Goal: Information Seeking & Learning: Learn about a topic

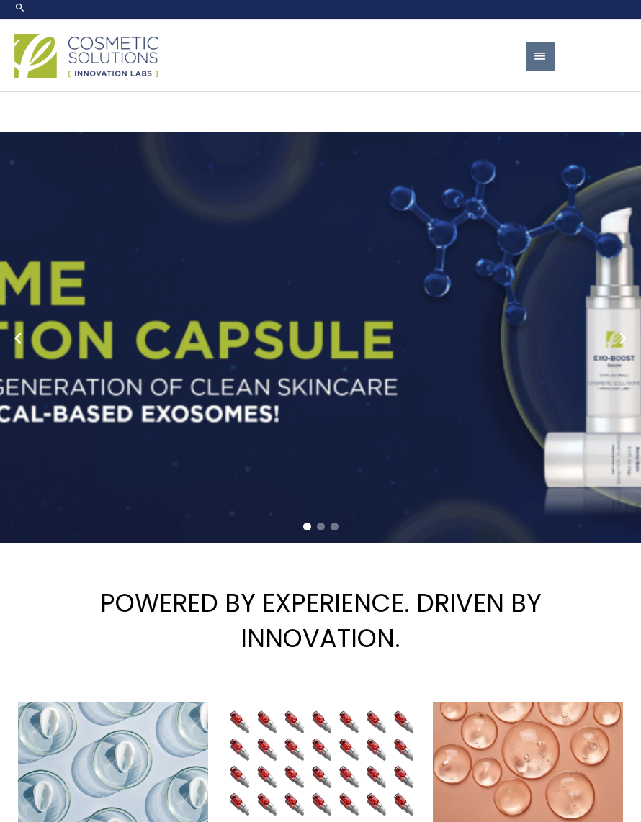
scroll to position [4, 0]
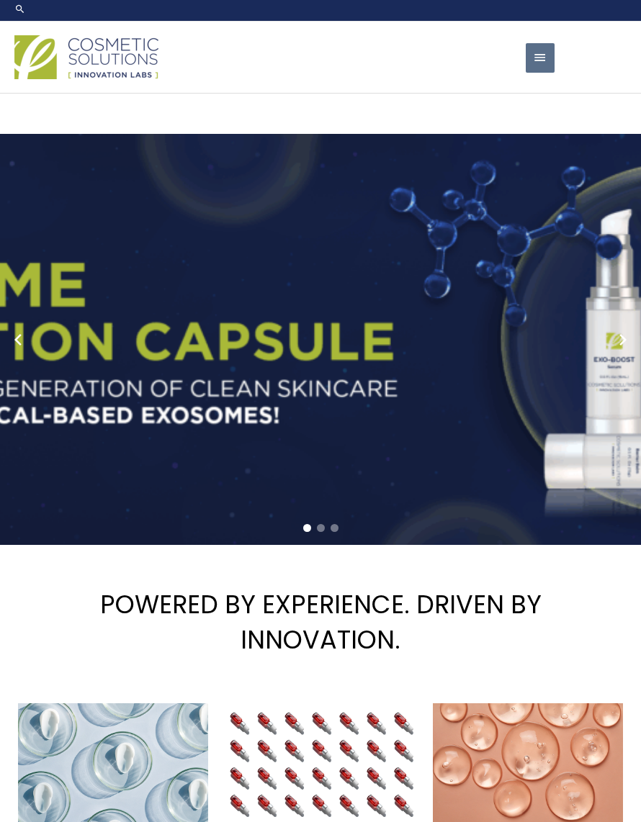
click at [536, 55] on span "button" at bounding box center [540, 58] width 14 height 30
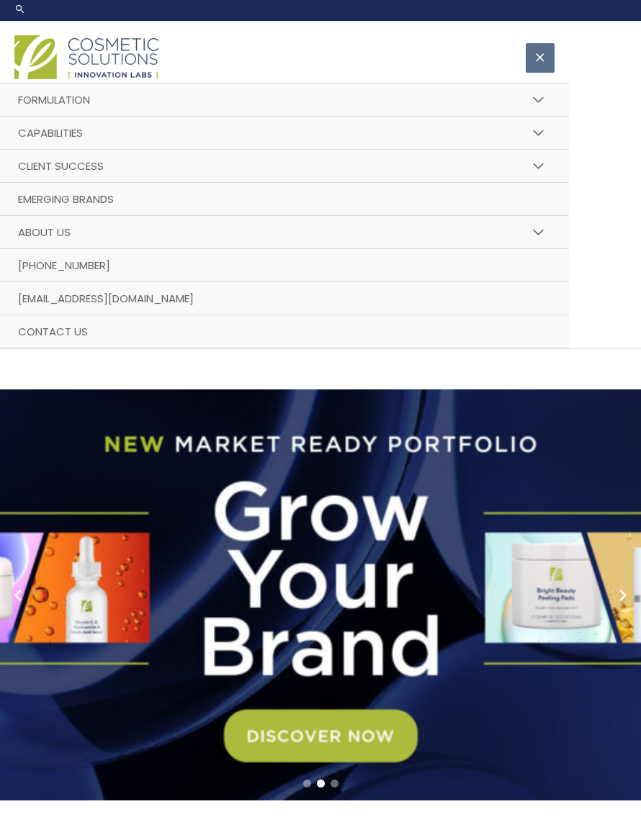
click at [539, 99] on button "Menu Toggle" at bounding box center [539, 100] width 32 height 35
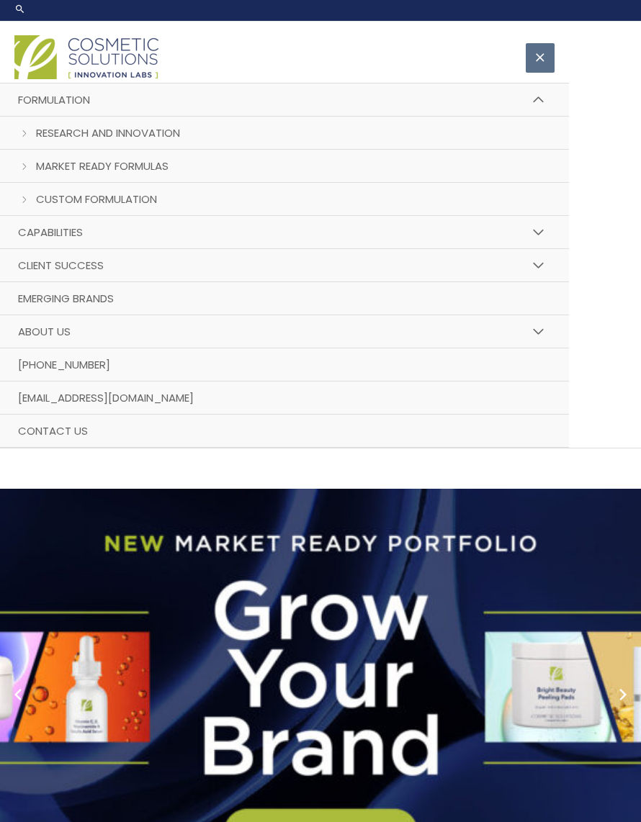
click at [19, 147] on link "Research and Innovation" at bounding box center [284, 133] width 569 height 33
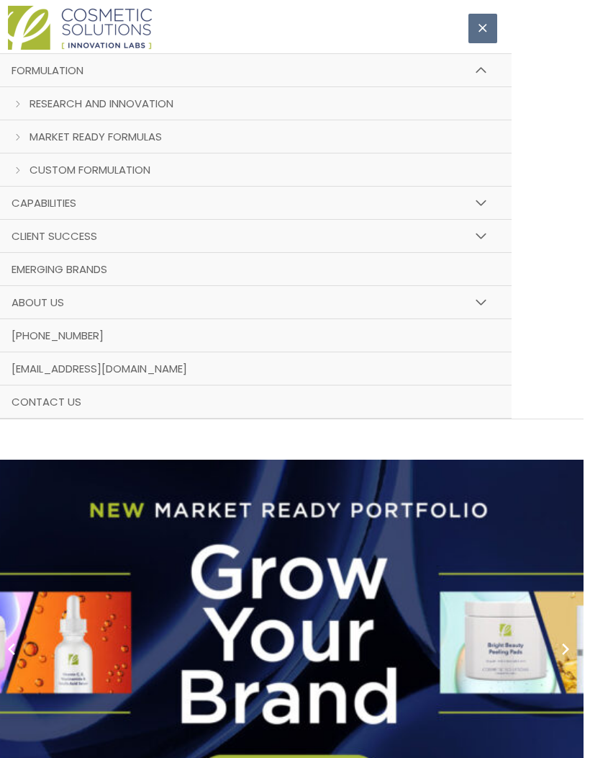
click at [18, 135] on link "Market Ready Formulas" at bounding box center [253, 136] width 518 height 33
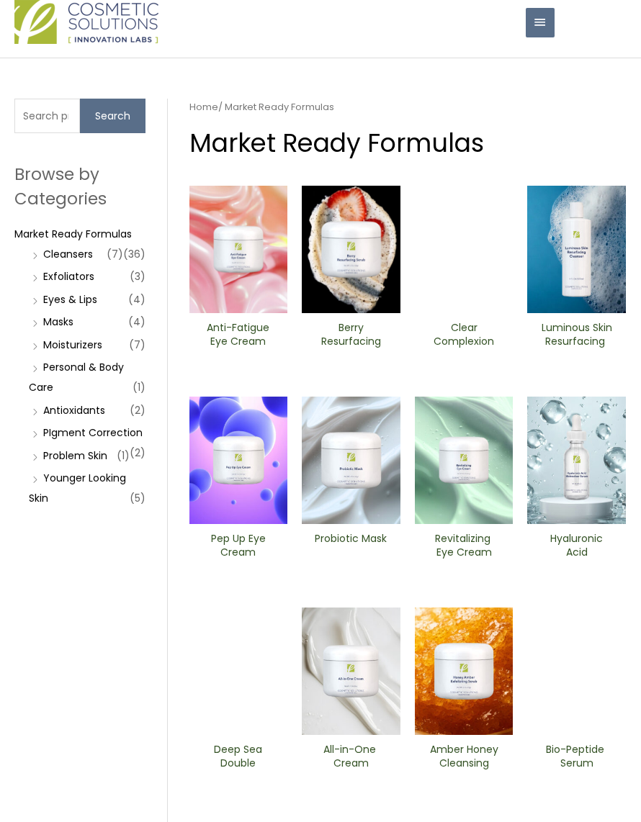
scroll to position [32, 0]
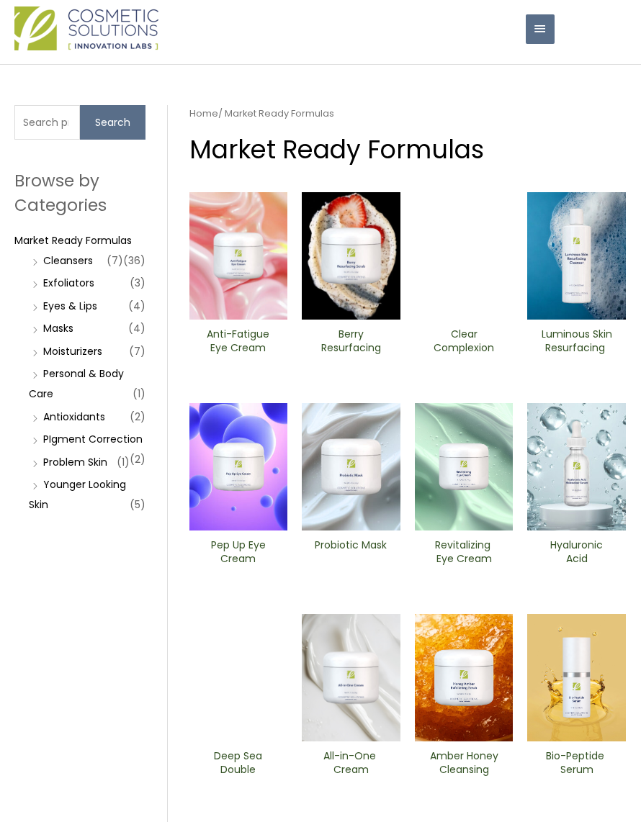
click at [37, 361] on li "Moisturizers (7)" at bounding box center [87, 351] width 117 height 20
click at [33, 361] on li "Moisturizers (7)" at bounding box center [87, 351] width 117 height 20
click at [50, 359] on link "Moisturizers" at bounding box center [72, 351] width 59 height 14
